Goal: Information Seeking & Learning: Learn about a topic

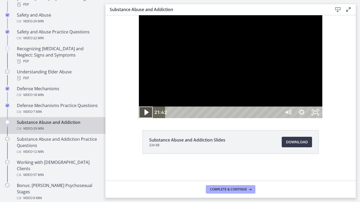
click at [144, 115] on icon "Play Video" at bounding box center [146, 113] width 4 height 6
click at [138, 120] on icon "Pause" at bounding box center [146, 113] width 16 height 14
click at [138, 120] on icon "Play Video" at bounding box center [146, 113] width 16 height 14
click at [323, 120] on icon "Unfullscreen" at bounding box center [315, 113] width 16 height 14
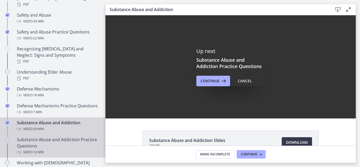
click at [57, 144] on div "Substance Abuse and Addiction Practice Questions Video · 12 min" at bounding box center [58, 145] width 82 height 19
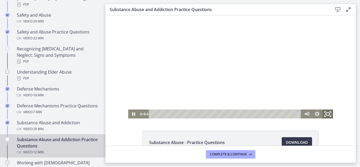
click at [325, 111] on icon "Fullscreen" at bounding box center [327, 114] width 13 height 11
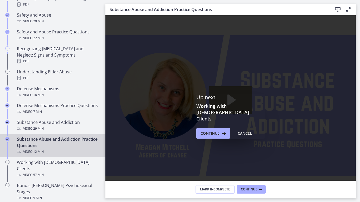
click at [357, 198] on icon "Fullscreen" at bounding box center [349, 191] width 16 height 14
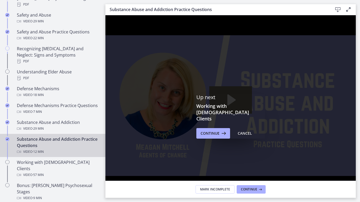
click at [357, 198] on icon "Unfullscreen" at bounding box center [349, 191] width 16 height 14
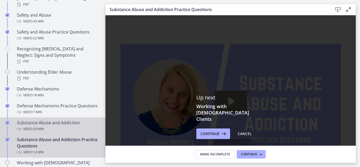
click at [60, 124] on div "Substance Abuse and Addiction Video · 29 min" at bounding box center [58, 125] width 82 height 13
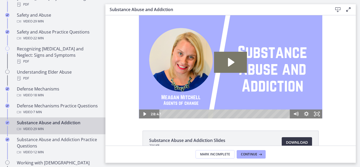
click at [286, 140] on span "Download Opens in a new window" at bounding box center [297, 142] width 22 height 6
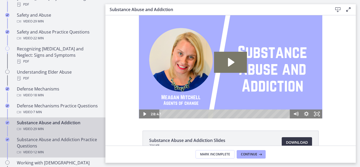
scroll to position [11, 0]
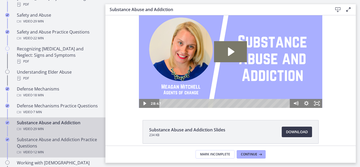
click at [96, 149] on link "Substance Abuse and Addiction Practice Questions Video · 12 min" at bounding box center [52, 145] width 105 height 23
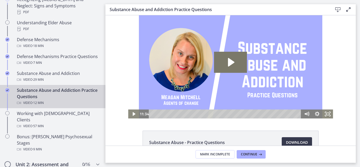
scroll to position [299, 0]
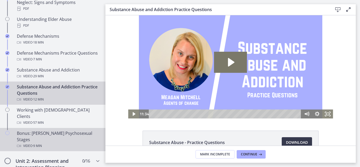
click at [53, 130] on div "Bonus: [PERSON_NAME] Psychosexual Stages Video · 9 min" at bounding box center [58, 139] width 82 height 19
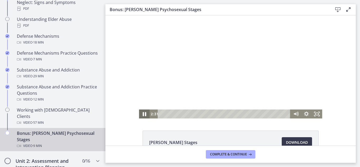
click at [139, 114] on icon "Pause" at bounding box center [144, 114] width 13 height 11
click at [139, 114] on icon "Play Video" at bounding box center [144, 114] width 13 height 11
click at [139, 114] on icon "Pause" at bounding box center [144, 114] width 13 height 11
click at [139, 114] on icon "Play Video" at bounding box center [144, 114] width 13 height 11
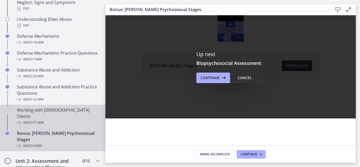
click at [47, 110] on div "Working with [DEMOGRAPHIC_DATA] Clients Video · 57 min" at bounding box center [58, 116] width 82 height 19
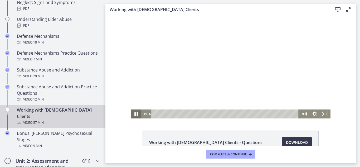
click at [132, 113] on icon "Pause" at bounding box center [136, 114] width 13 height 11
